Goal: Navigation & Orientation: Understand site structure

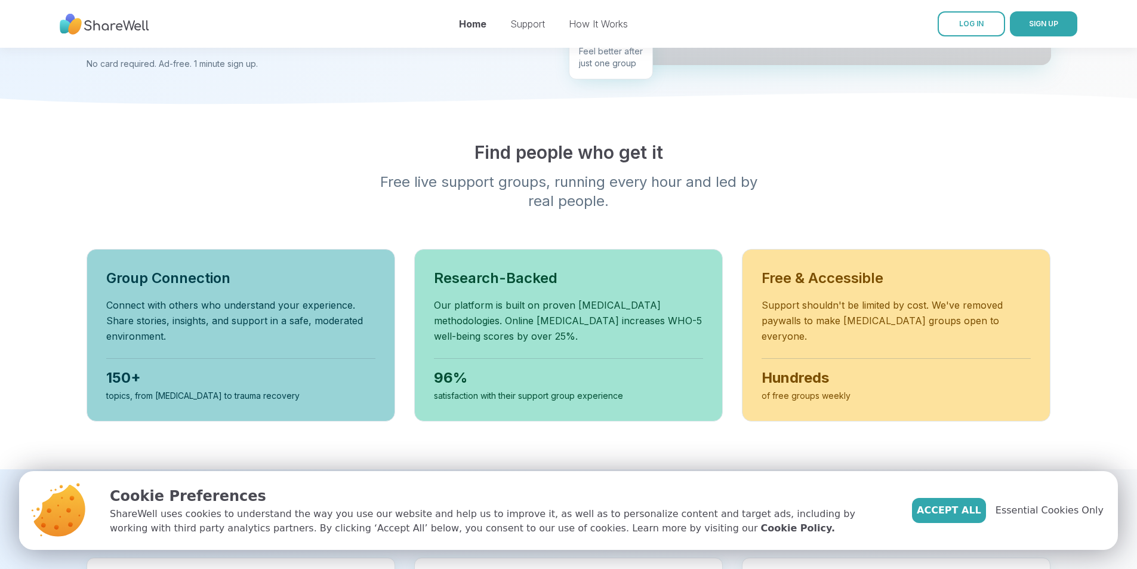
click at [1058, 517] on div "Accept All Essential Cookies Only" at bounding box center [1008, 510] width 192 height 25
click at [1056, 509] on span "Essential Cookies Only" at bounding box center [1050, 510] width 108 height 14
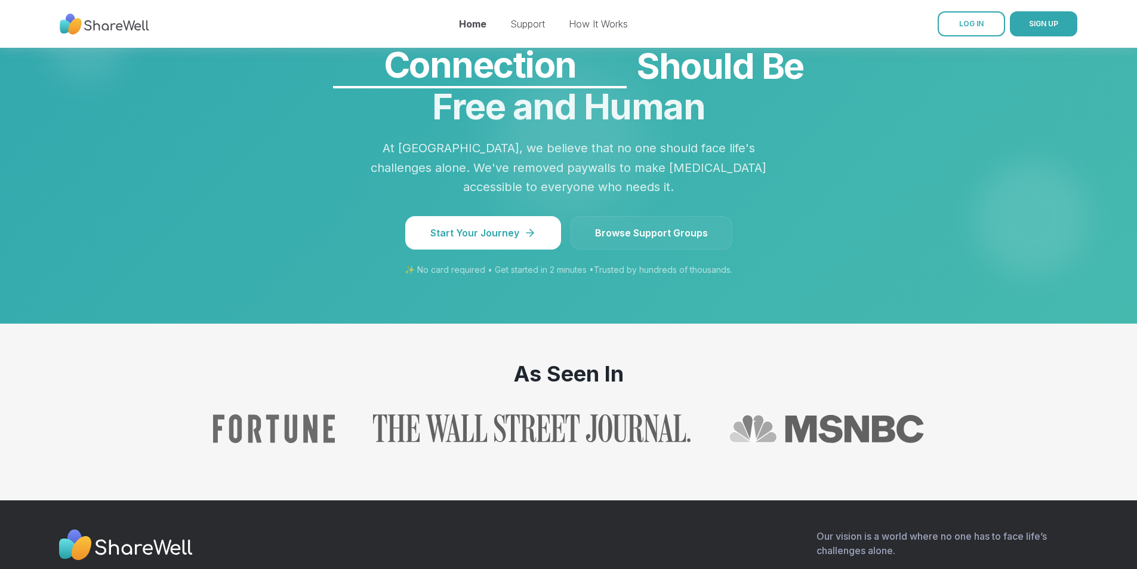
scroll to position [1015, 0]
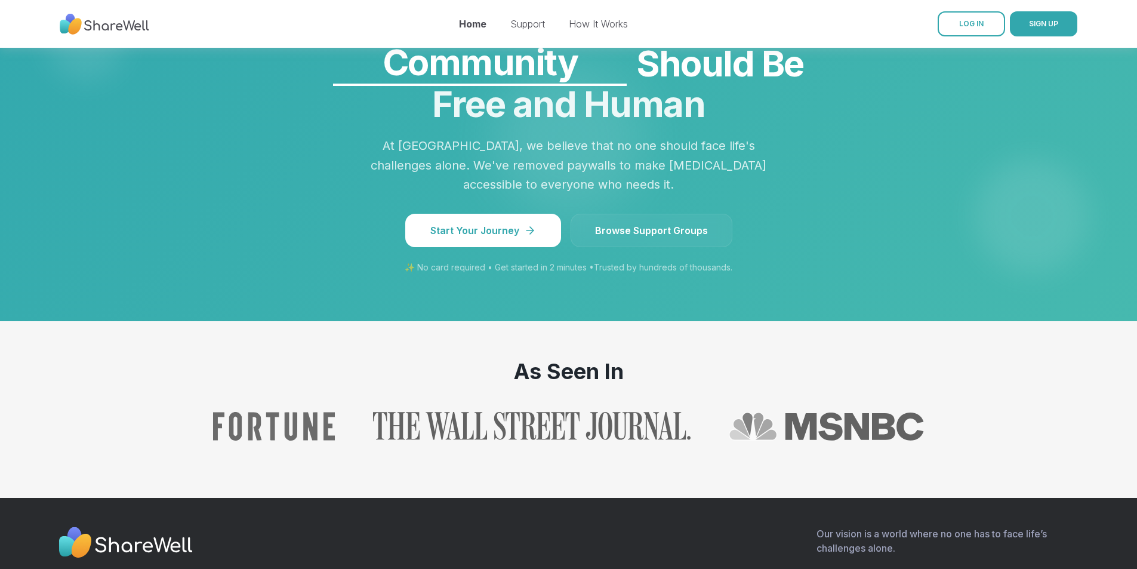
click at [629, 247] on link "Browse Support Groups" at bounding box center [652, 230] width 162 height 33
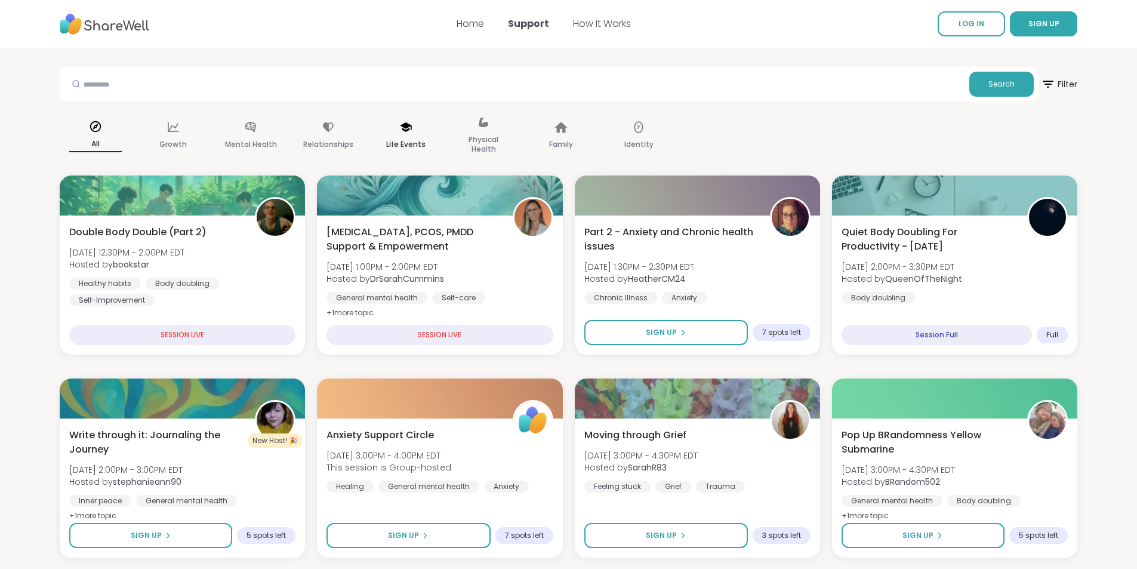
click at [399, 131] on icon at bounding box center [405, 127] width 13 height 13
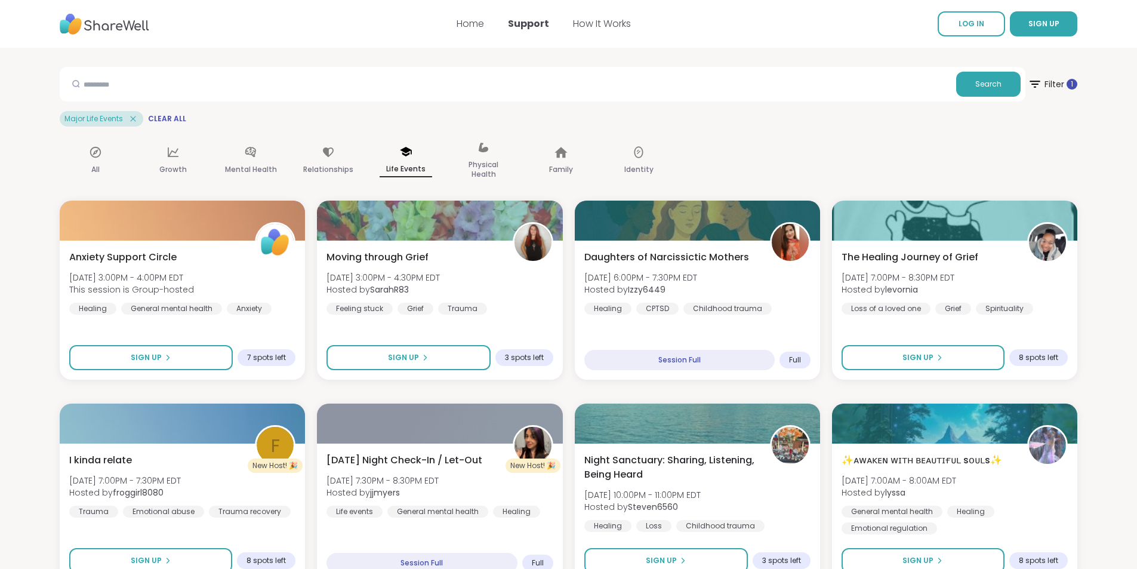
click at [88, 32] on img at bounding box center [105, 24] width 90 height 33
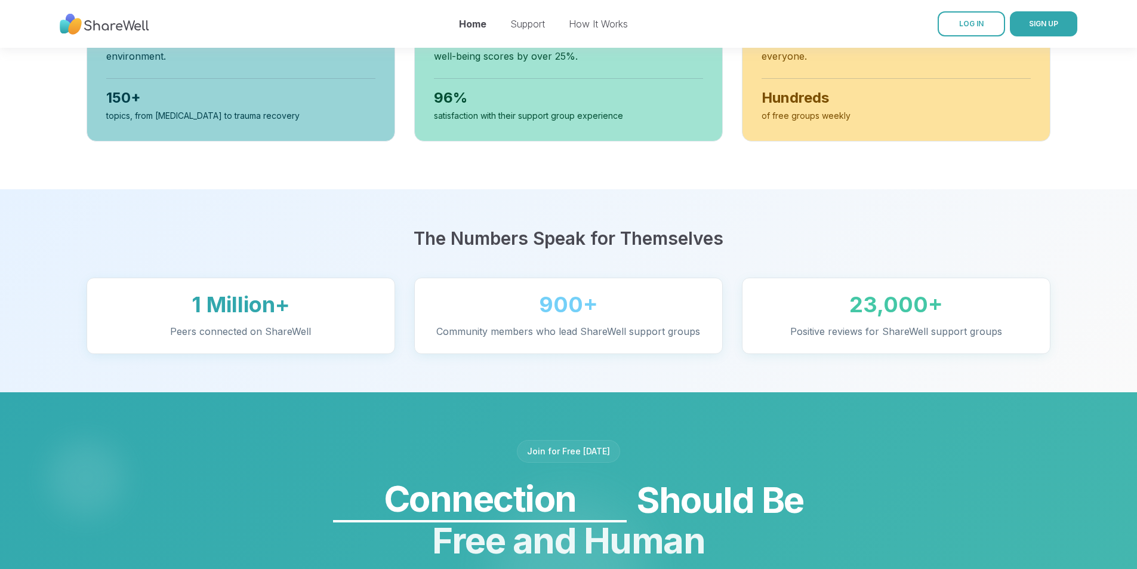
scroll to position [577, 0]
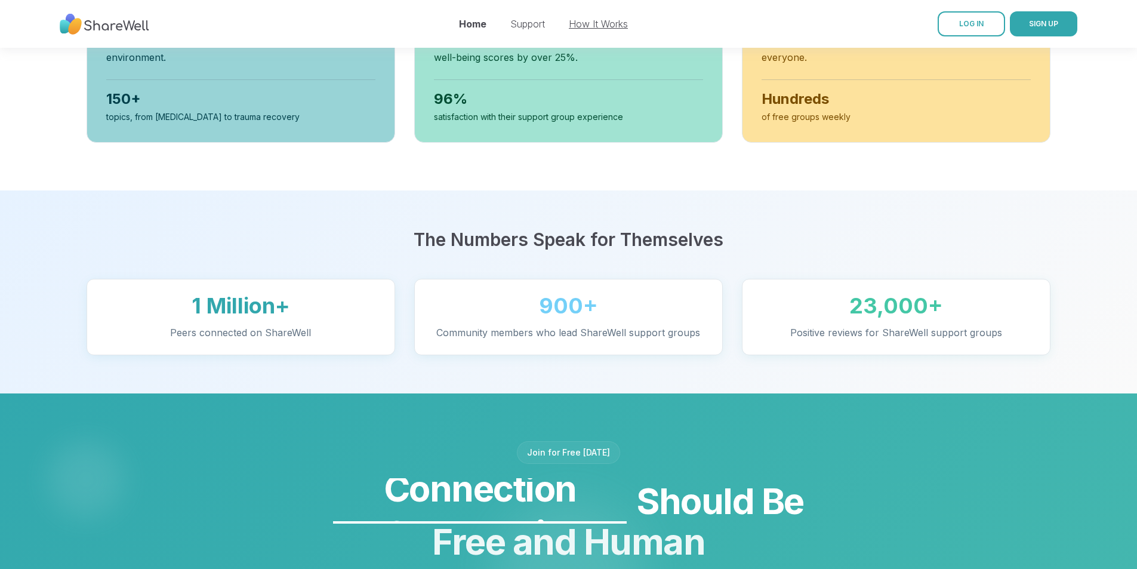
click at [599, 23] on link "How It Works" at bounding box center [598, 24] width 59 height 12
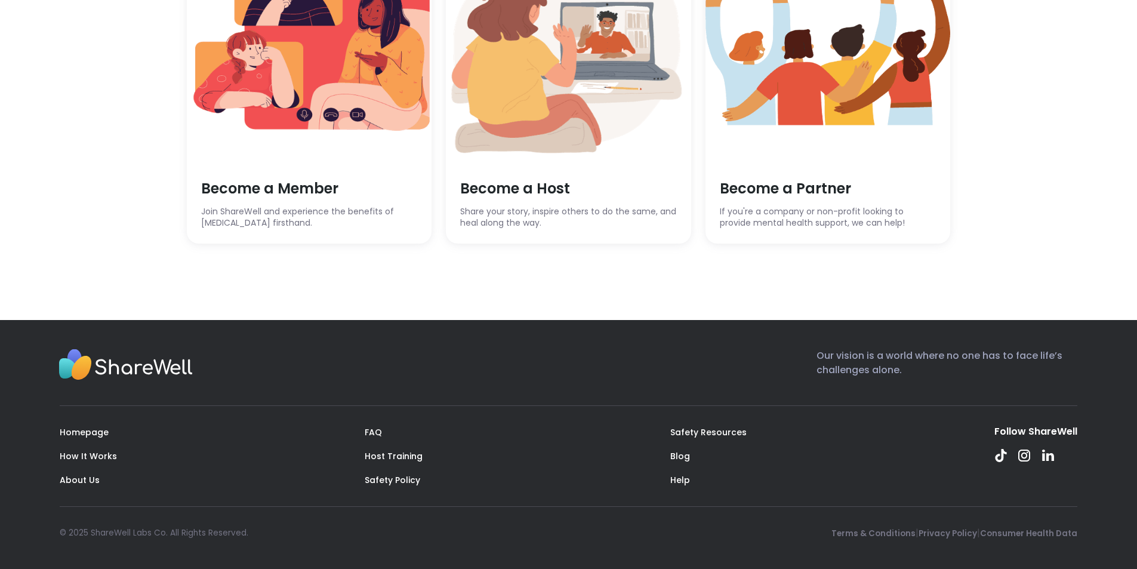
scroll to position [3430, 0]
click at [369, 430] on link "FAQ" at bounding box center [373, 432] width 17 height 12
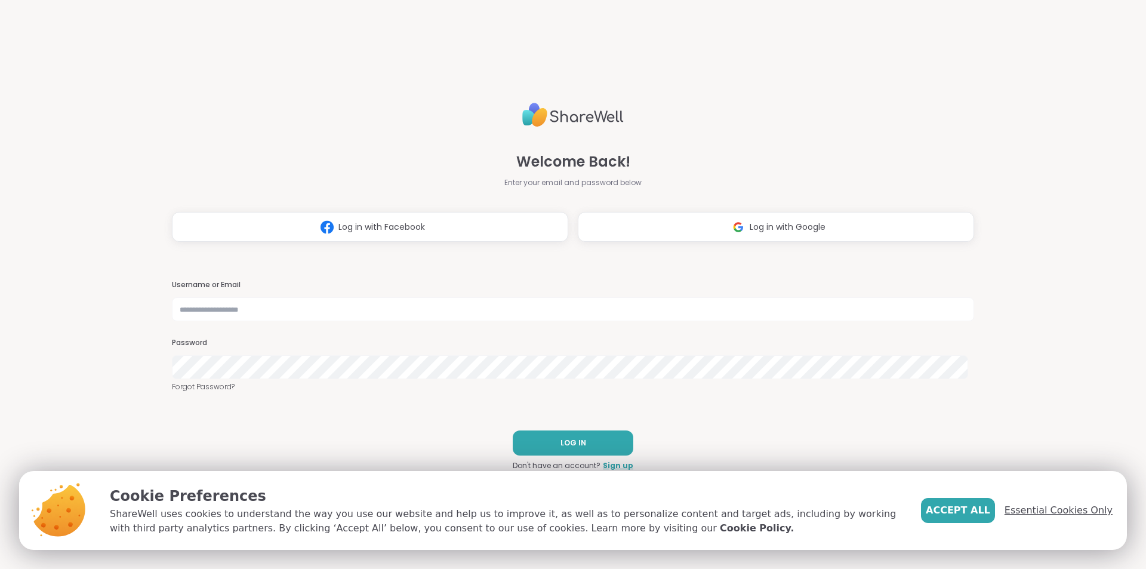
click at [1026, 516] on span "Essential Cookies Only" at bounding box center [1059, 510] width 108 height 14
